Goal: Task Accomplishment & Management: Complete application form

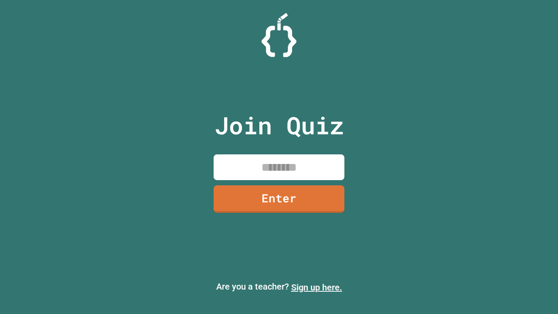
click at [316, 287] on link "Sign up here." at bounding box center [316, 287] width 51 height 10
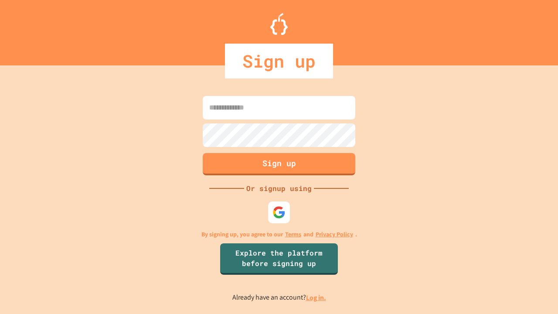
click at [316, 297] on link "Log in." at bounding box center [316, 297] width 20 height 9
